Goal: Go to known website: Access a specific website the user already knows

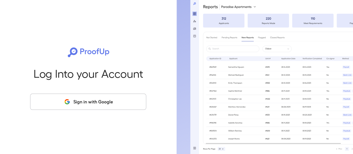
click at [113, 107] on button "Sign in with Google" at bounding box center [88, 101] width 116 height 16
